Goal: Task Accomplishment & Management: Use online tool/utility

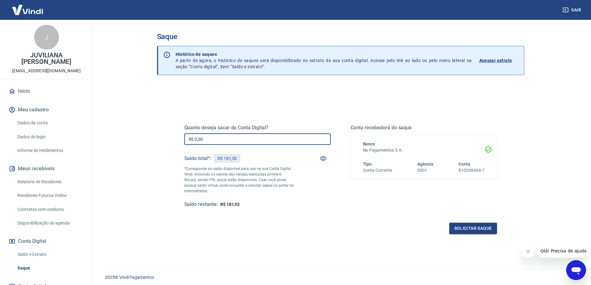
drag, startPoint x: 227, startPoint y: 143, endPoint x: 174, endPoint y: 138, distance: 53.3
click at [174, 138] on div "Quanto deseja sacar da Conta Digital? R$ 0,00 ​ Saldo total*: R$ 181,53 *Corres…" at bounding box center [340, 169] width 343 height 144
type input "R$ 181,53"
click at [468, 226] on button "Solicitar saque" at bounding box center [473, 228] width 48 height 11
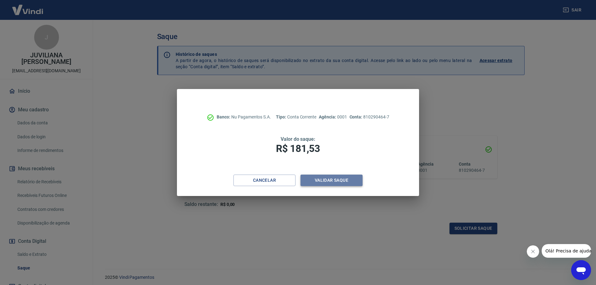
click at [326, 182] on button "Validar saque" at bounding box center [331, 180] width 62 height 11
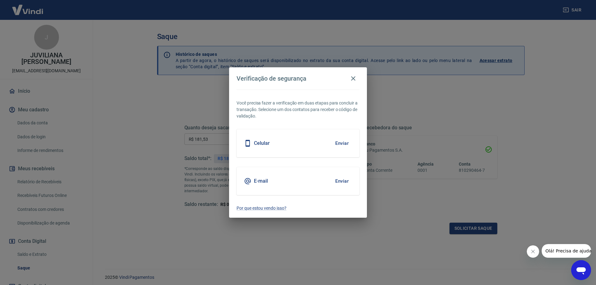
click at [323, 145] on div "Celular Enviar" at bounding box center [297, 143] width 123 height 28
drag, startPoint x: 342, startPoint y: 143, endPoint x: 345, endPoint y: 150, distance: 7.8
click at [342, 143] on button "Enviar" at bounding box center [342, 143] width 20 height 13
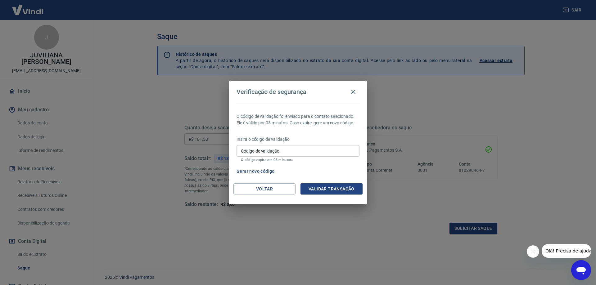
click at [259, 154] on input "Código de validação" at bounding box center [297, 150] width 123 height 11
type input "147548"
click at [333, 190] on button "Validar transação" at bounding box center [331, 188] width 62 height 11
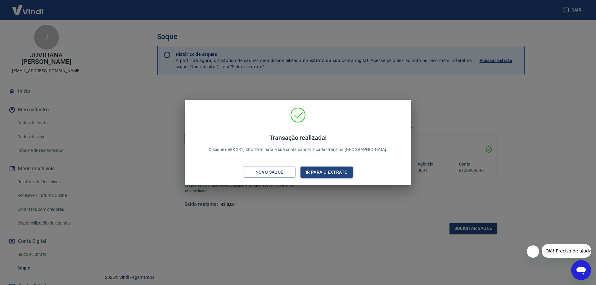
click at [335, 172] on button "Ir para o extrato" at bounding box center [326, 172] width 52 height 11
